Goal: Task Accomplishment & Management: Use online tool/utility

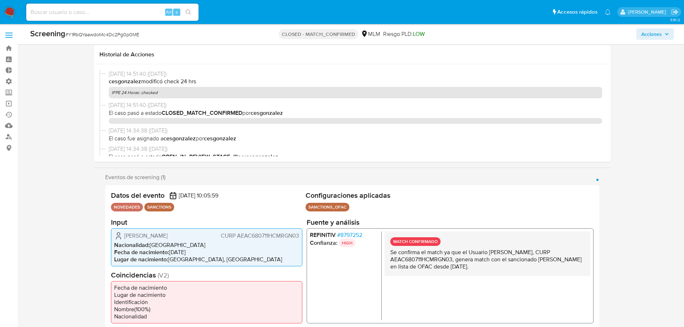
select select "10"
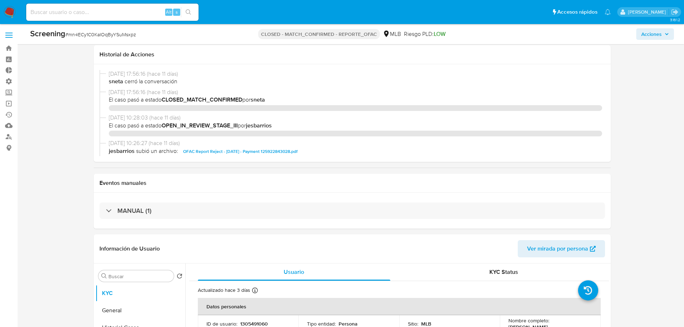
select select "10"
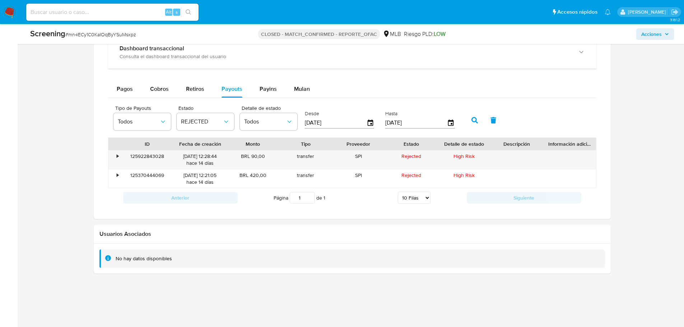
scroll to position [197, 0]
click at [150, 155] on div "125922843028" at bounding box center [147, 159] width 53 height 19
click at [147, 157] on div "125922843028" at bounding box center [147, 159] width 53 height 19
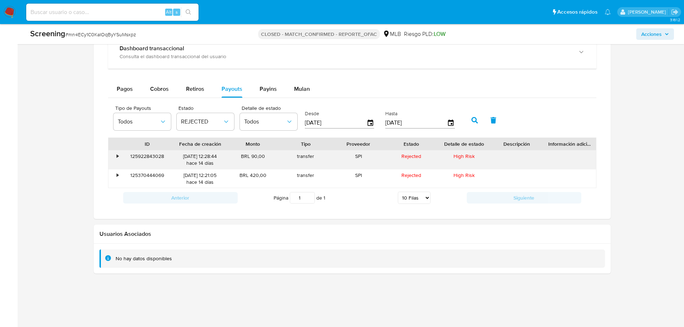
click at [200, 163] on div "12/09/2025 12:28:44 hace 14 días" at bounding box center [200, 160] width 43 height 14
click at [157, 160] on div "125922843028" at bounding box center [147, 159] width 53 height 19
click at [522, 240] on div "Usuarios Asociados" at bounding box center [352, 234] width 517 height 19
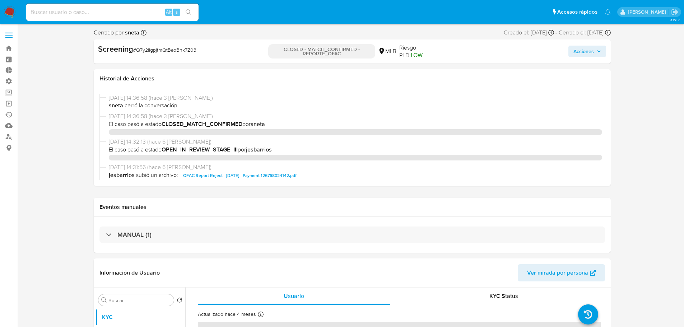
select select "10"
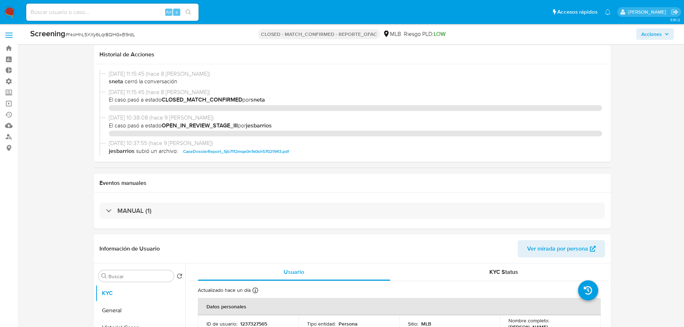
select select "10"
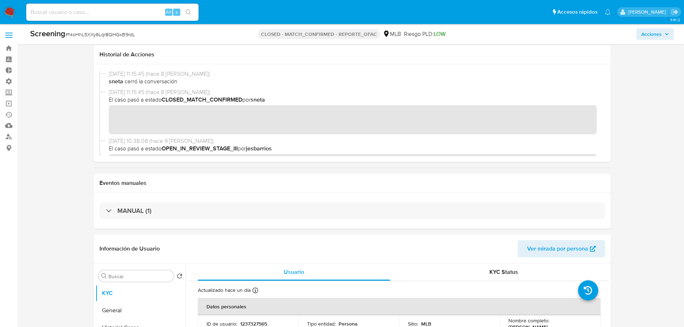
scroll to position [574, 0]
